Goal: Transaction & Acquisition: Purchase product/service

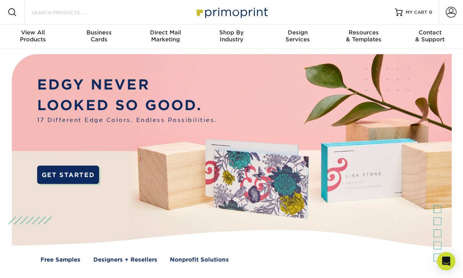
click at [70, 13] on input "Search Products" at bounding box center [68, 12] width 75 height 9
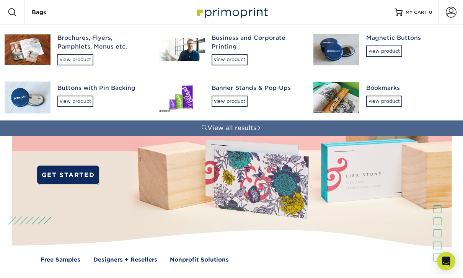
type input "Bags"
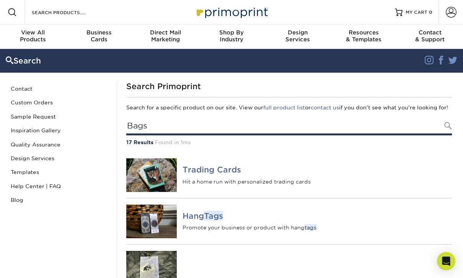
click at [169, 135] on input "Bags" at bounding box center [288, 127] width 325 height 18
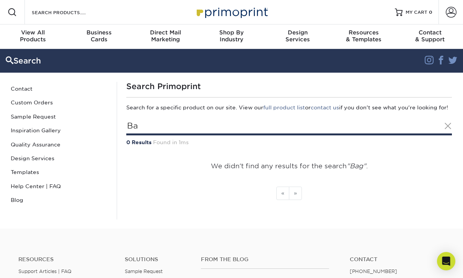
type input "B"
